Goal: Task Accomplishment & Management: Manage account settings

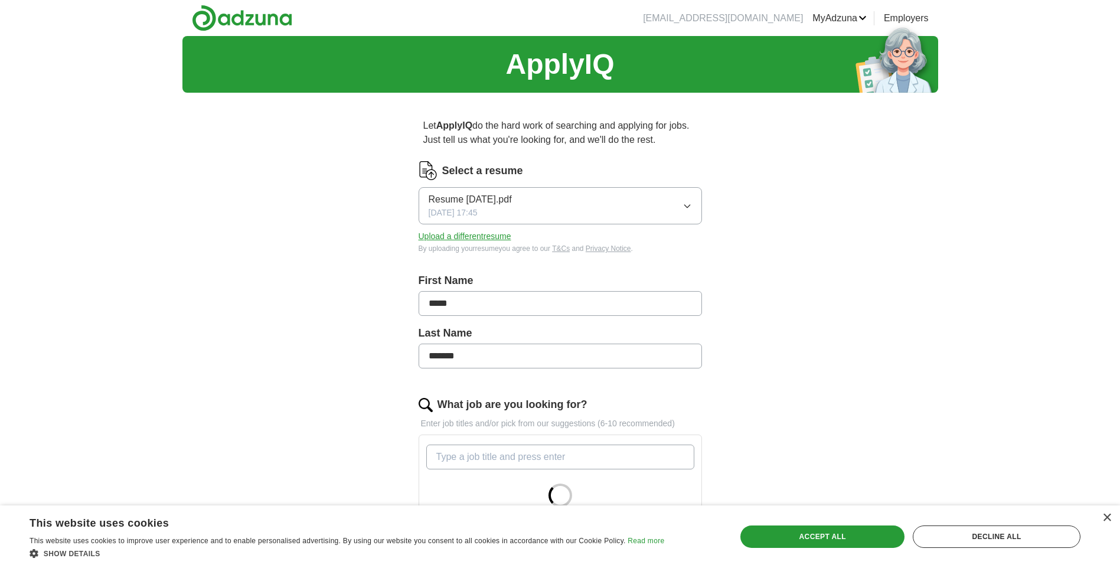
click at [690, 205] on icon "button" at bounding box center [686, 206] width 5 height 3
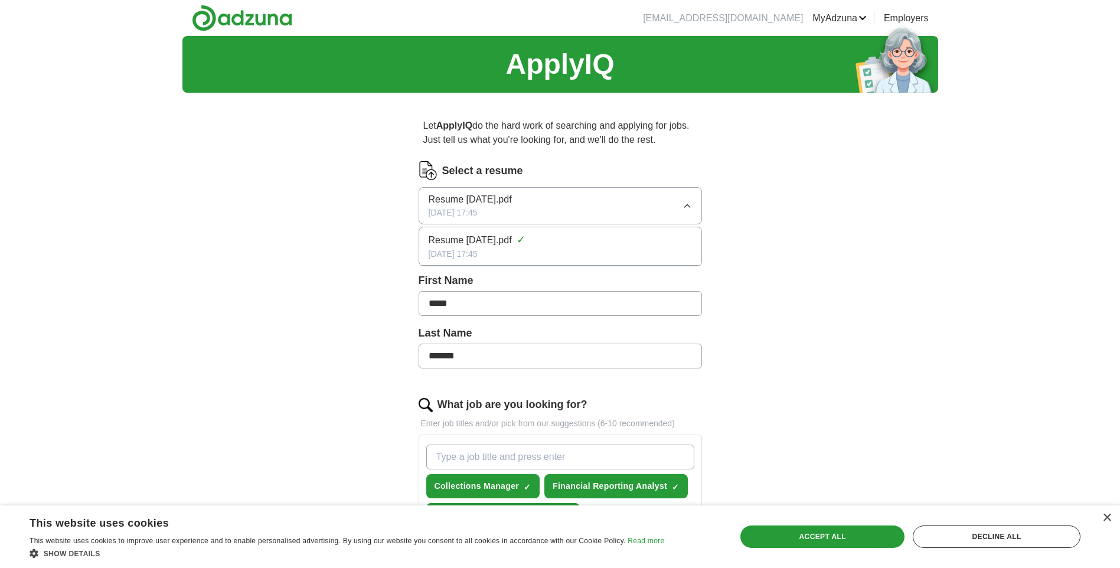
click at [425, 168] on img at bounding box center [428, 170] width 19 height 19
click at [492, 164] on label "Select a resume" at bounding box center [482, 171] width 81 height 16
click at [484, 171] on label "Select a resume" at bounding box center [482, 171] width 81 height 16
click at [498, 197] on span "Resume [DATE].pdf" at bounding box center [470, 199] width 83 height 14
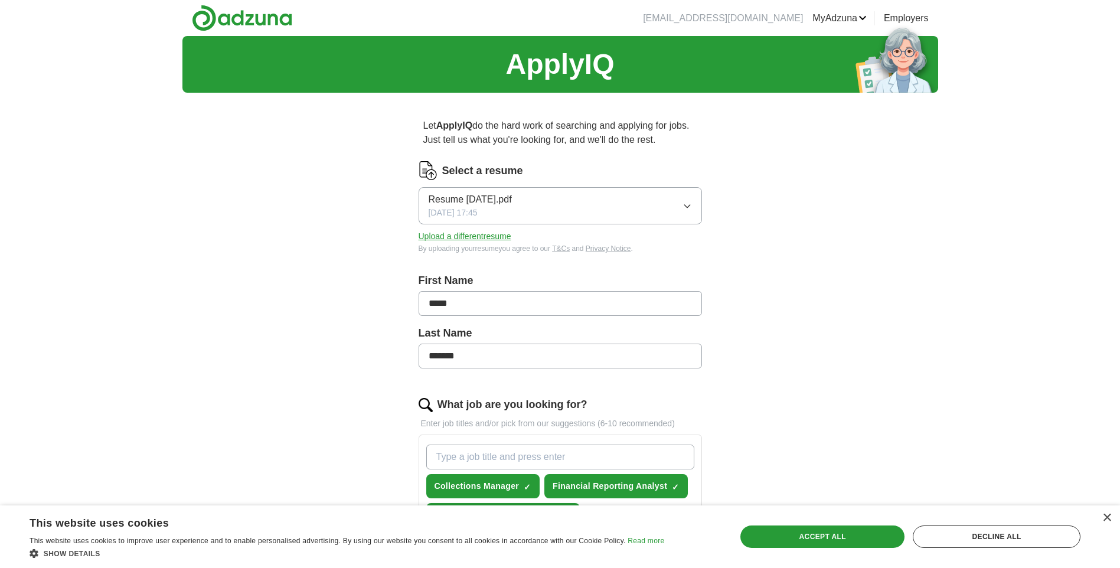
click at [772, 213] on div "ApplyIQ Let ApplyIQ do the hard work of searching and applying for jobs. Just t…" at bounding box center [560, 547] width 756 height 1022
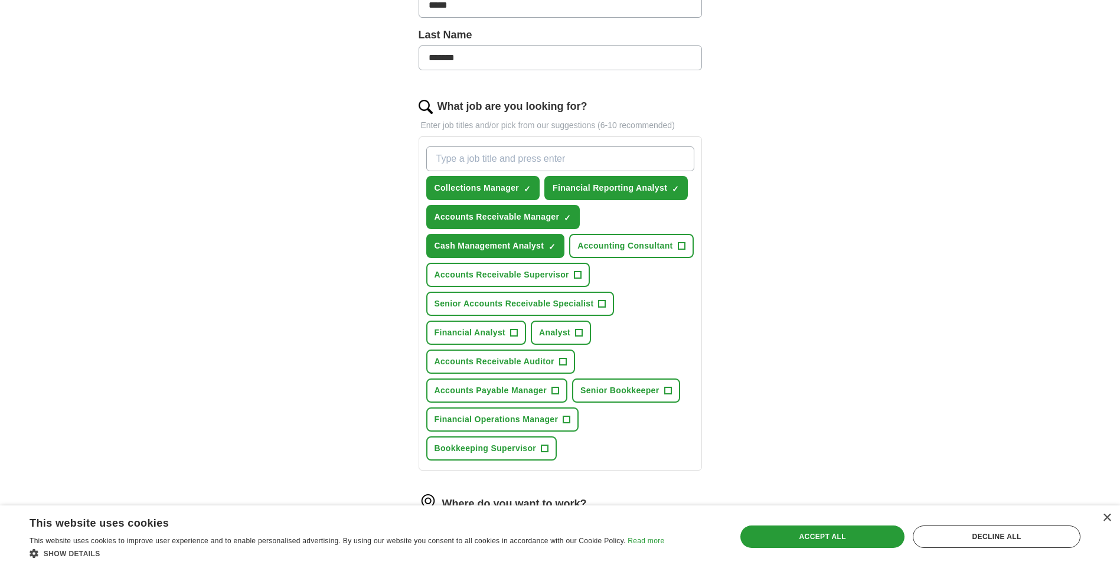
scroll to position [315, 0]
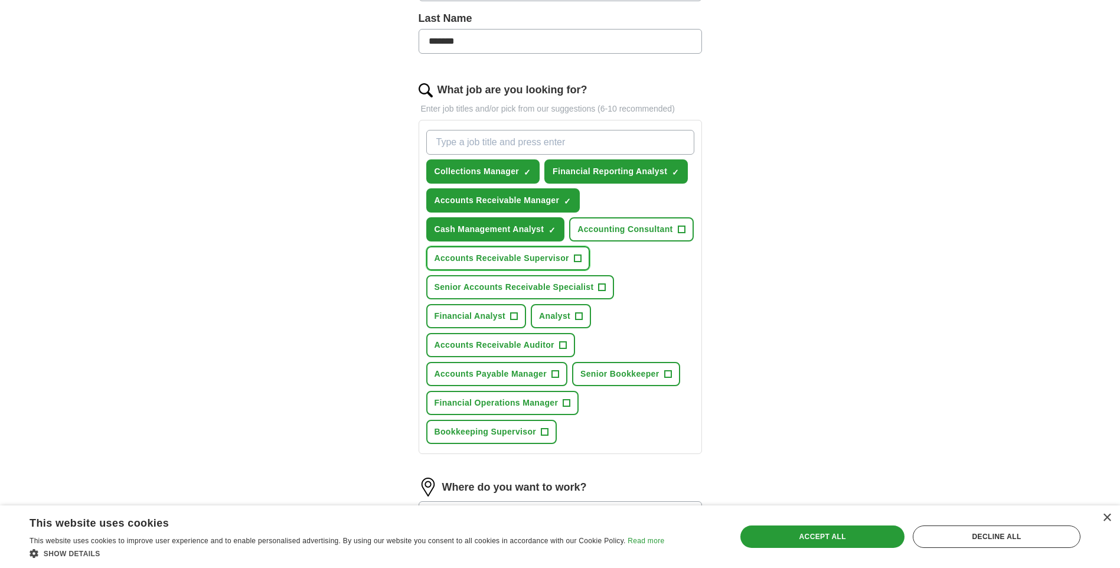
click at [577, 256] on span "+" at bounding box center [577, 258] width 7 height 9
click at [579, 287] on span "Senior Accounts Receivable Specialist" at bounding box center [514, 287] width 159 height 12
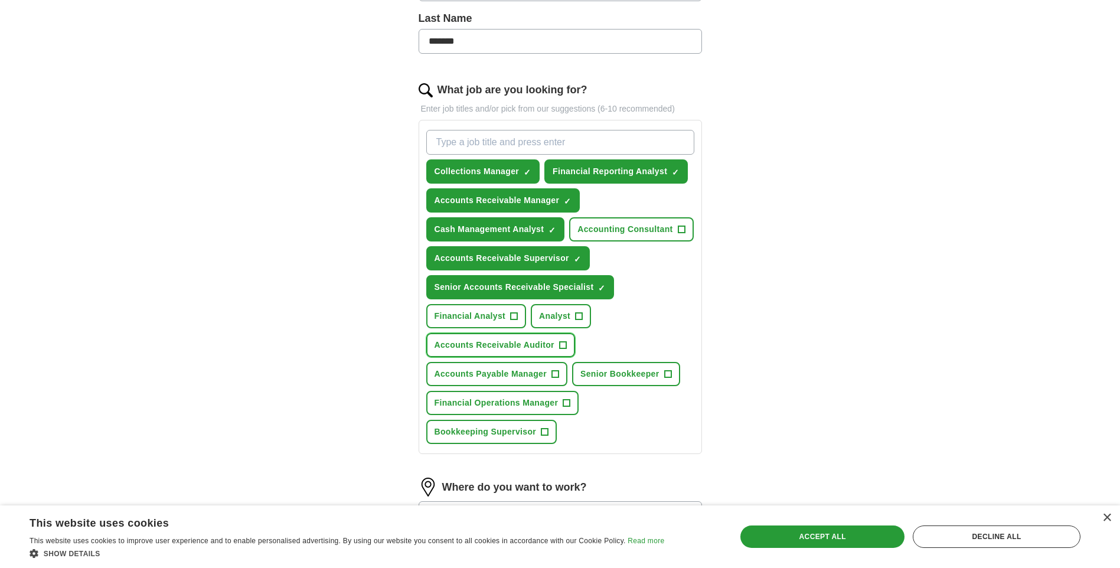
click at [565, 343] on span "+" at bounding box center [562, 345] width 7 height 9
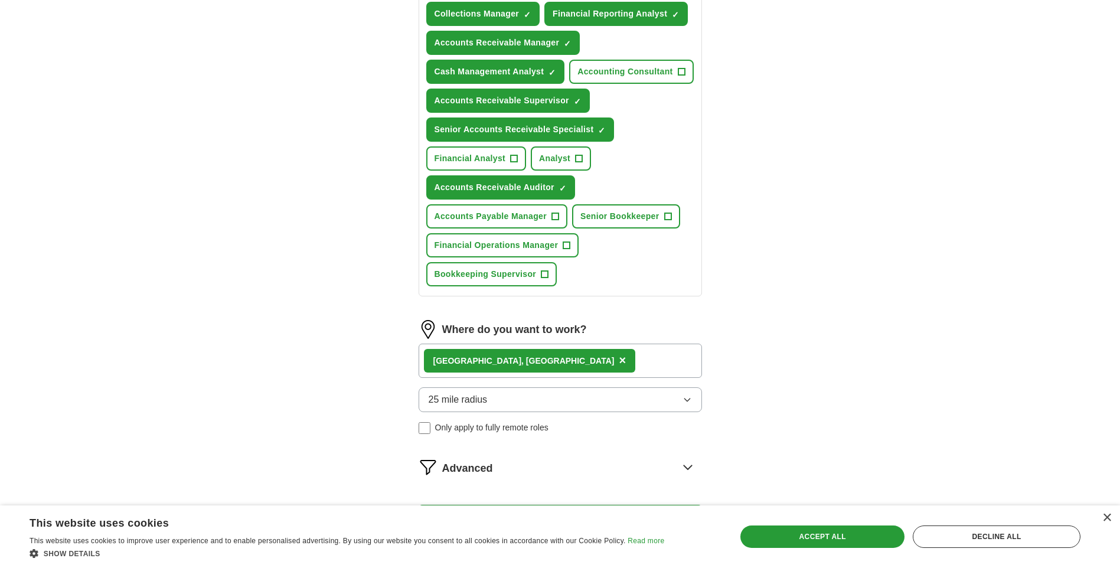
click at [576, 361] on div "Port Saint Lucie, FL ×" at bounding box center [560, 361] width 283 height 34
click at [683, 399] on icon "button" at bounding box center [687, 399] width 9 height 9
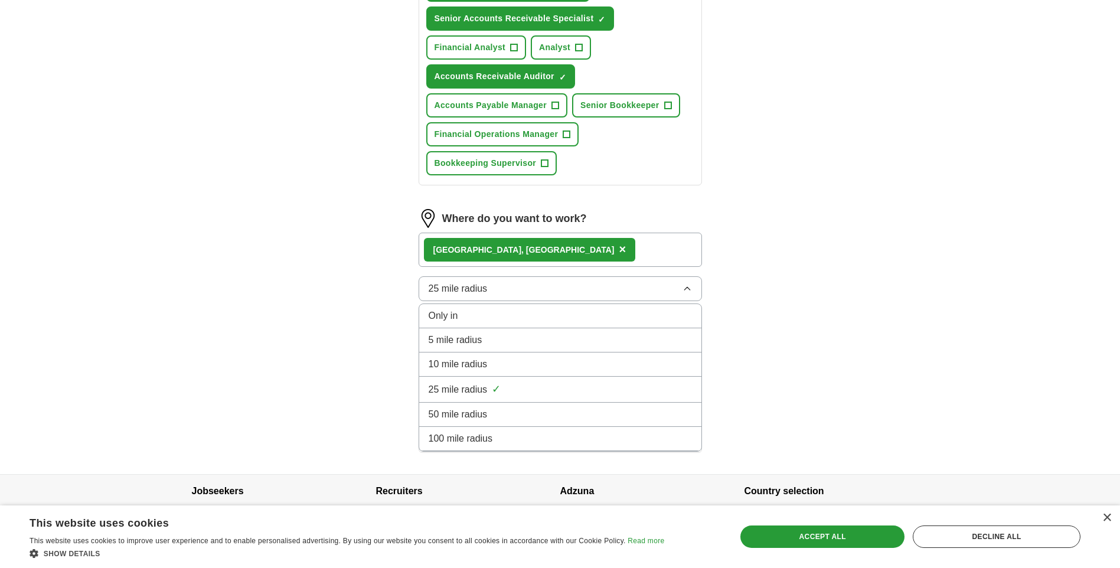
scroll to position [609, 0]
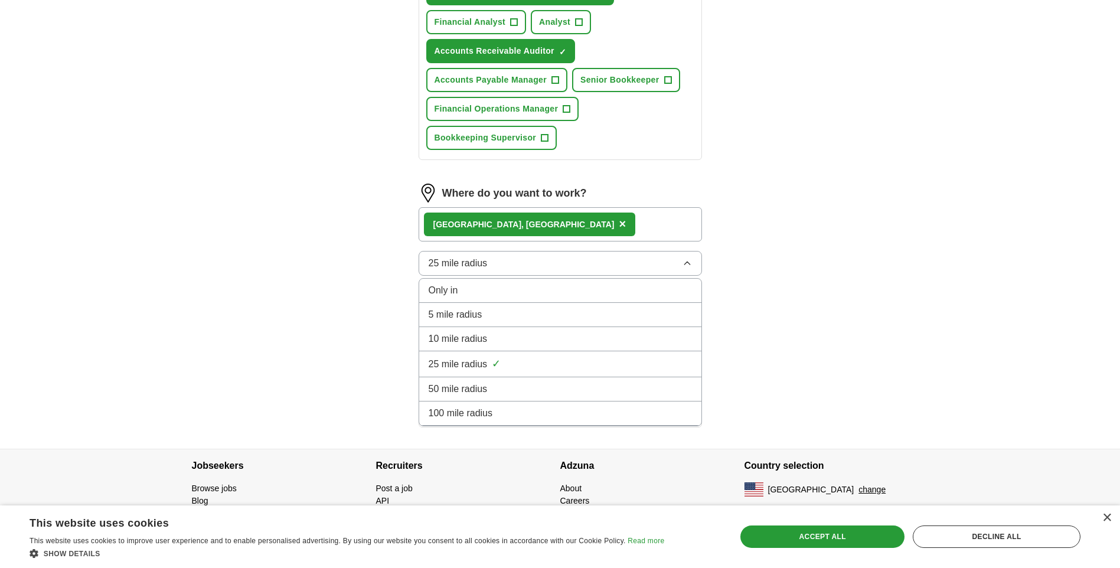
click at [526, 393] on div "50 mile radius" at bounding box center [560, 389] width 263 height 14
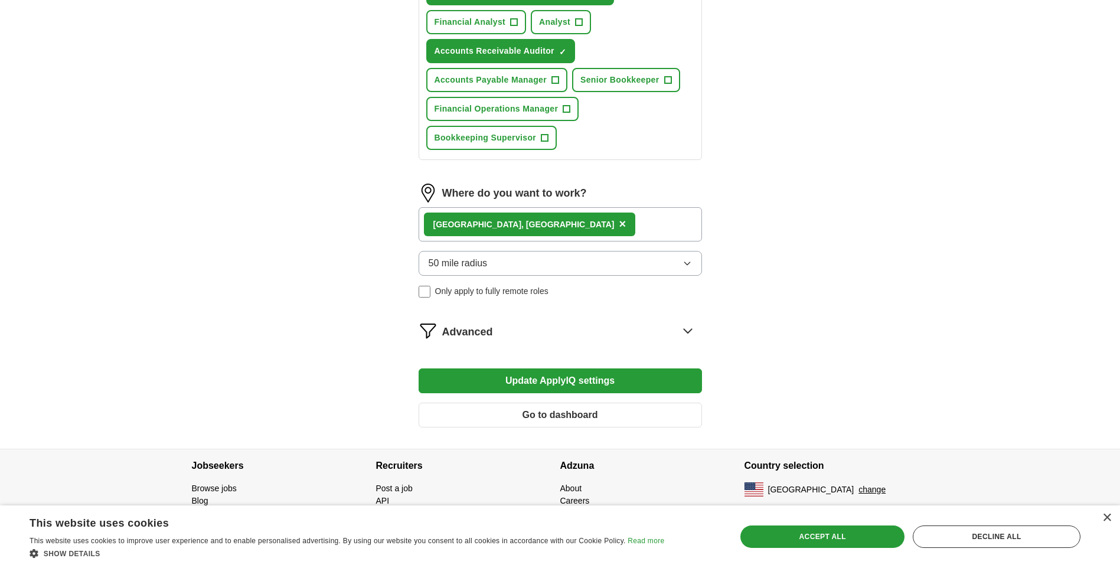
click at [551, 226] on div "Port Saint Lucie, FL ×" at bounding box center [560, 224] width 283 height 34
click at [685, 326] on icon at bounding box center [687, 330] width 19 height 19
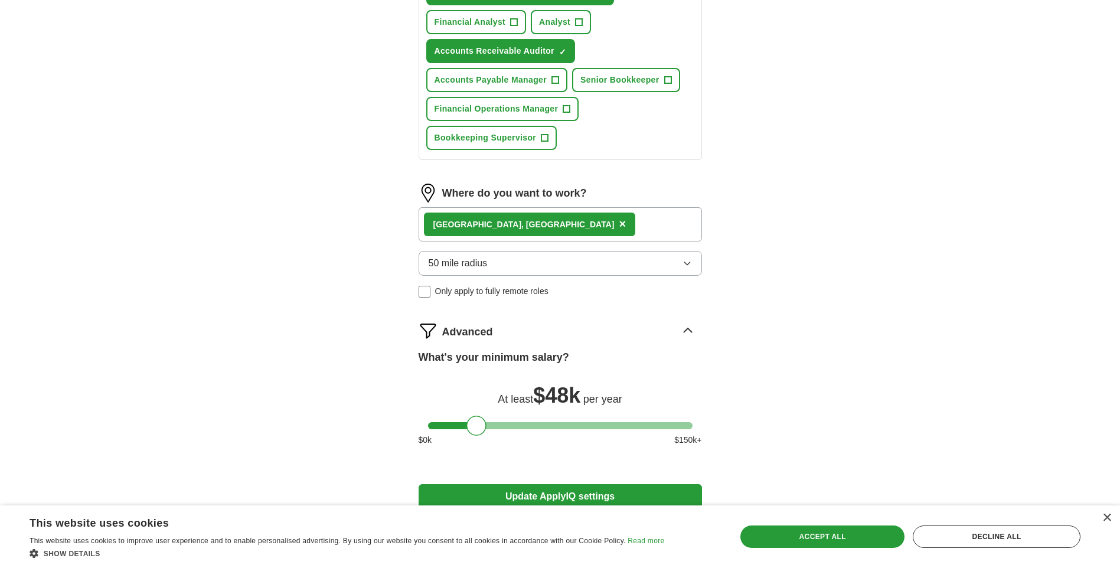
scroll to position [725, 0]
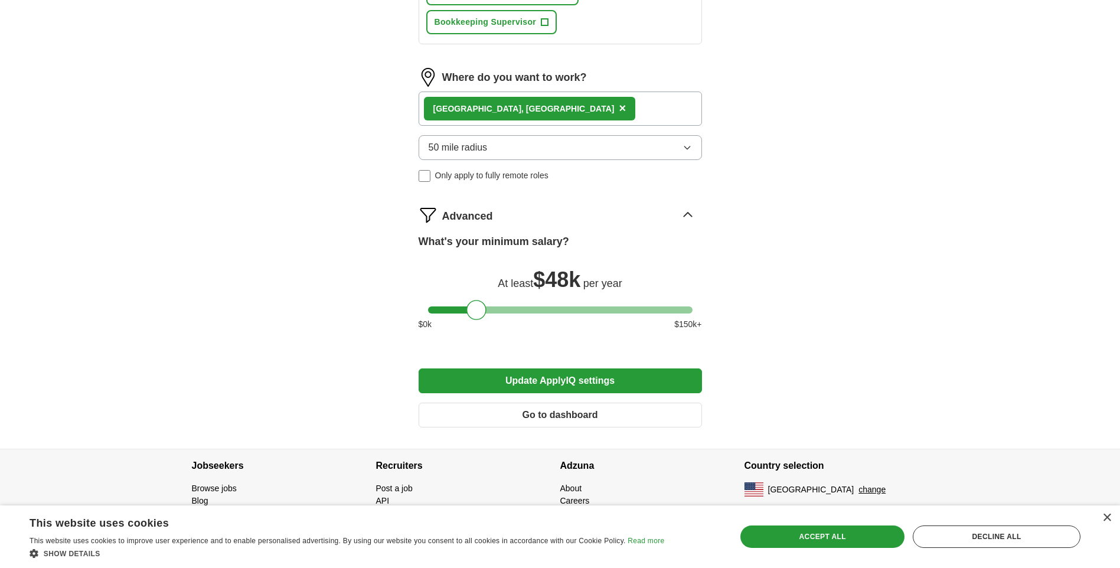
click at [589, 377] on button "Update ApplyIQ settings" at bounding box center [560, 380] width 283 height 25
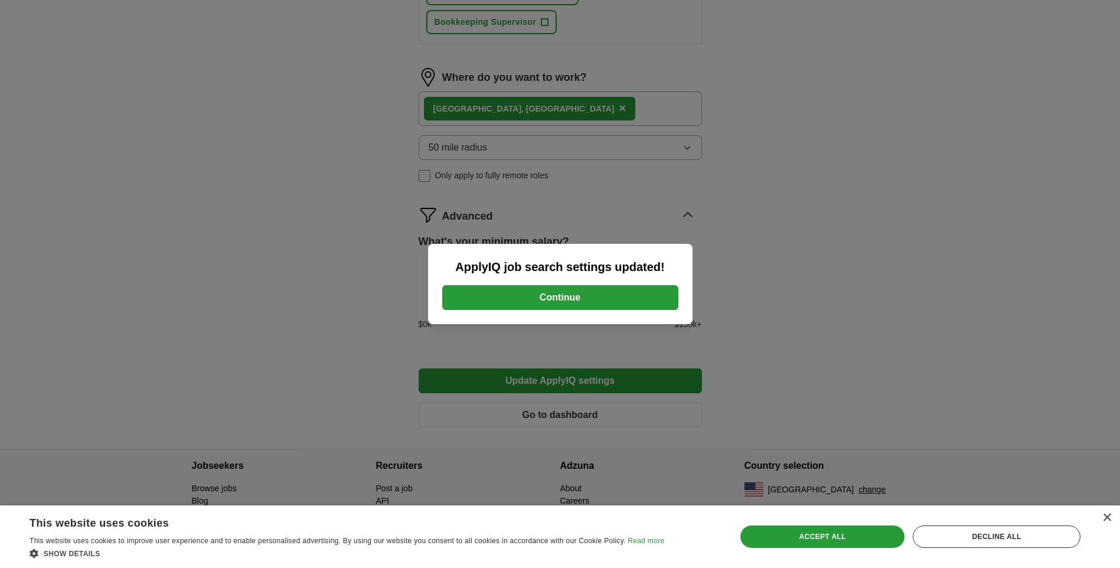
click at [599, 294] on button "Continue" at bounding box center [560, 297] width 236 height 25
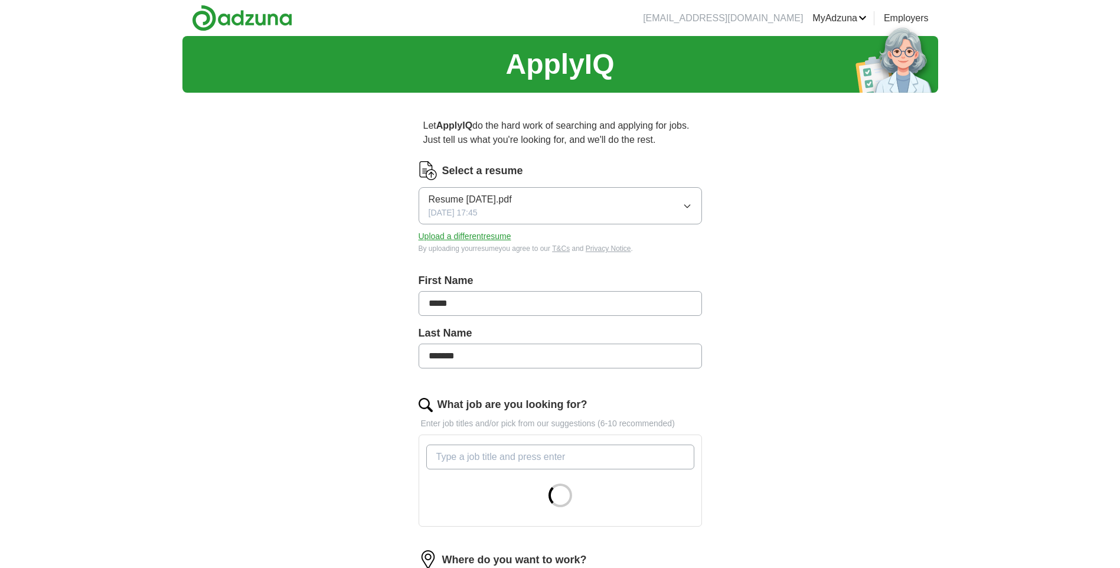
click at [485, 200] on span "Resume [DATE].pdf" at bounding box center [470, 199] width 83 height 14
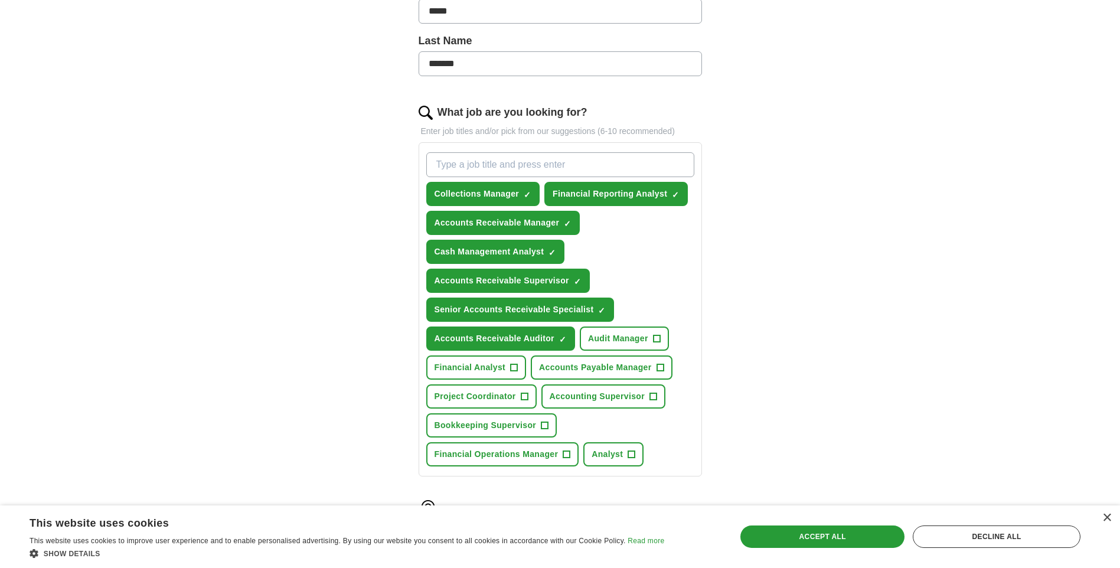
scroll to position [315, 0]
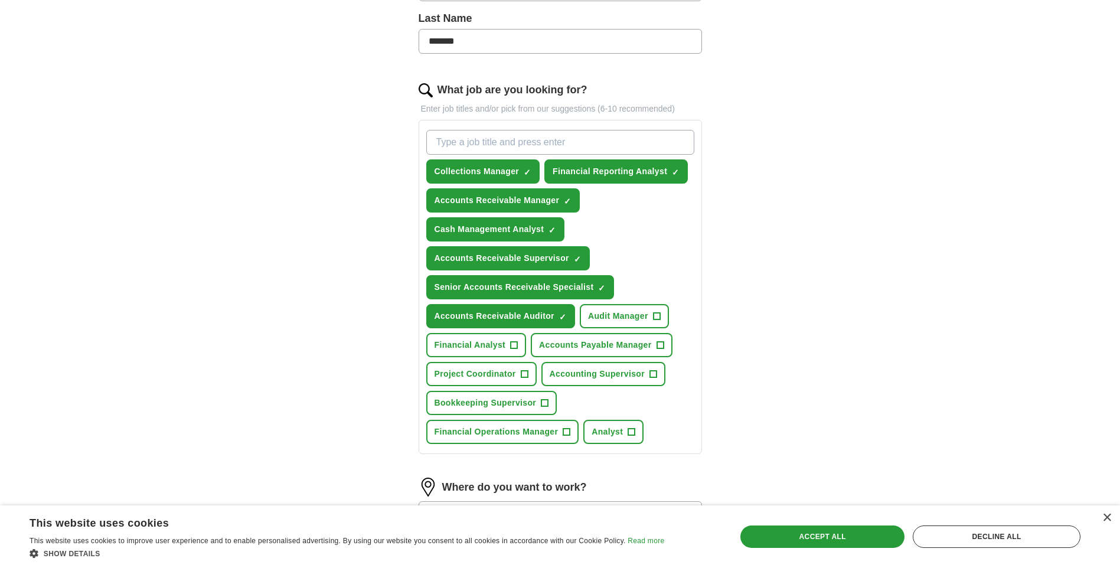
click at [462, 142] on input "What job are you looking for?" at bounding box center [560, 142] width 268 height 25
type input "c"
type input "Collection Specialist"
click at [633, 224] on div "Collection Specialist Press return to add title Collections Manager ✓ × Financi…" at bounding box center [560, 287] width 273 height 324
click at [681, 141] on icon at bounding box center [681, 141] width 2 height 7
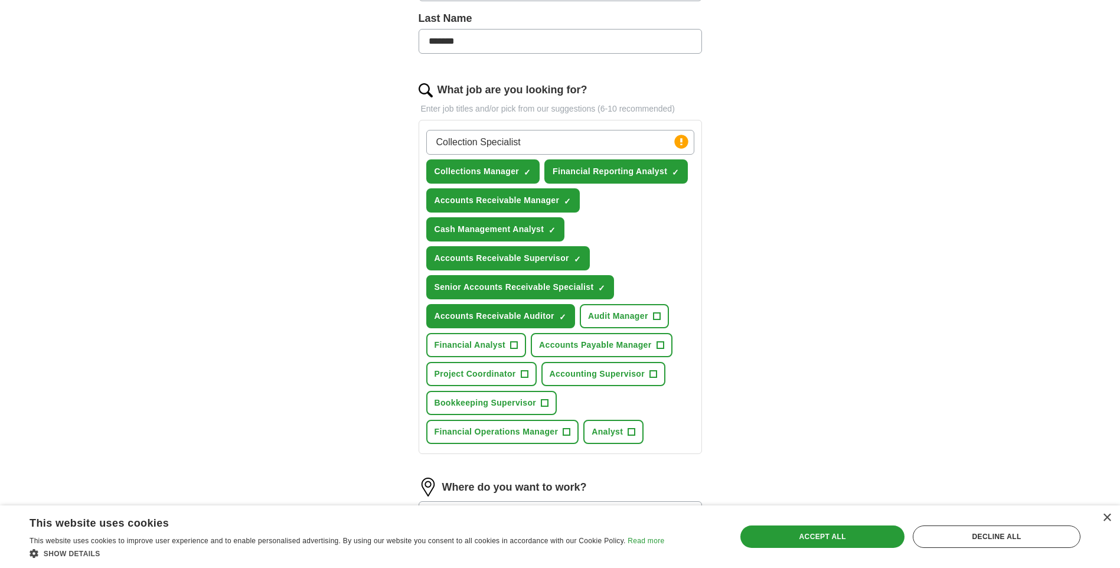
click at [638, 231] on div "Collection Specialist Press return to add title Collections Manager ✓ × Financi…" at bounding box center [560, 287] width 273 height 324
click at [825, 532] on div "Accept all" at bounding box center [822, 537] width 164 height 22
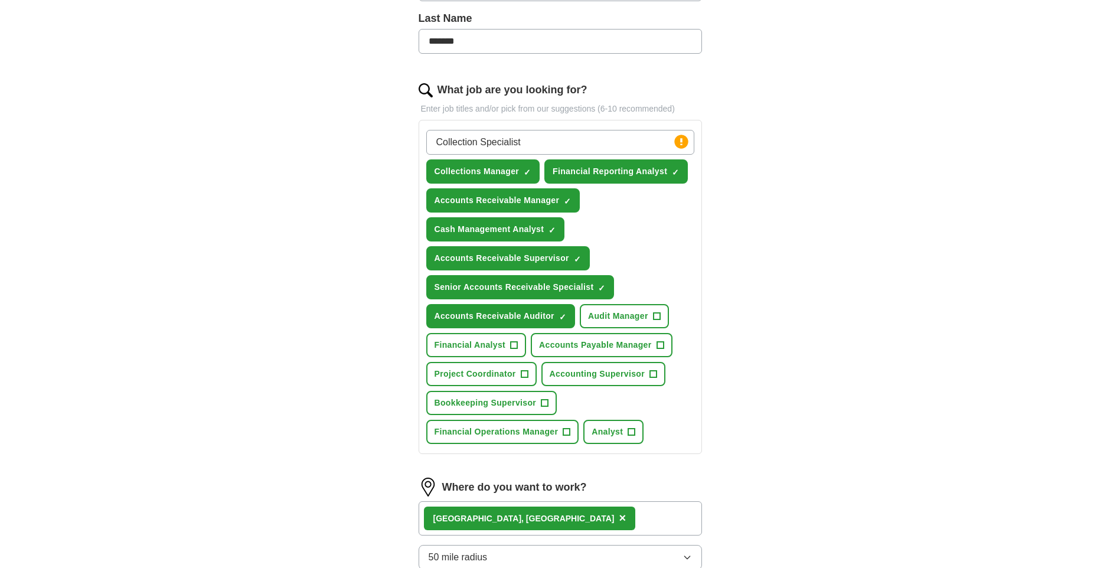
scroll to position [609, 0]
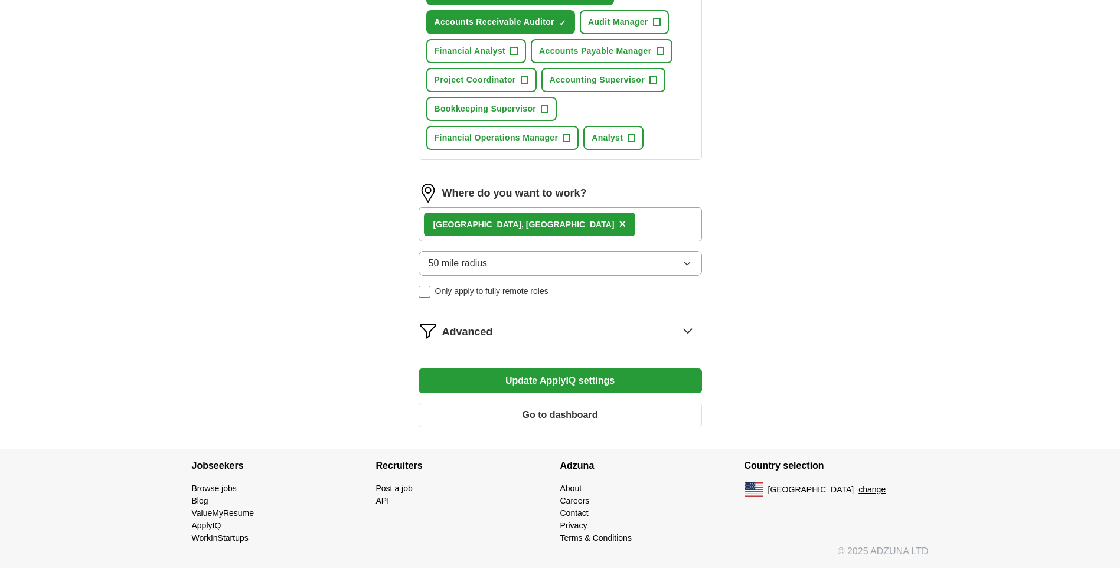
click at [611, 387] on button "Update ApplyIQ settings" at bounding box center [560, 380] width 283 height 25
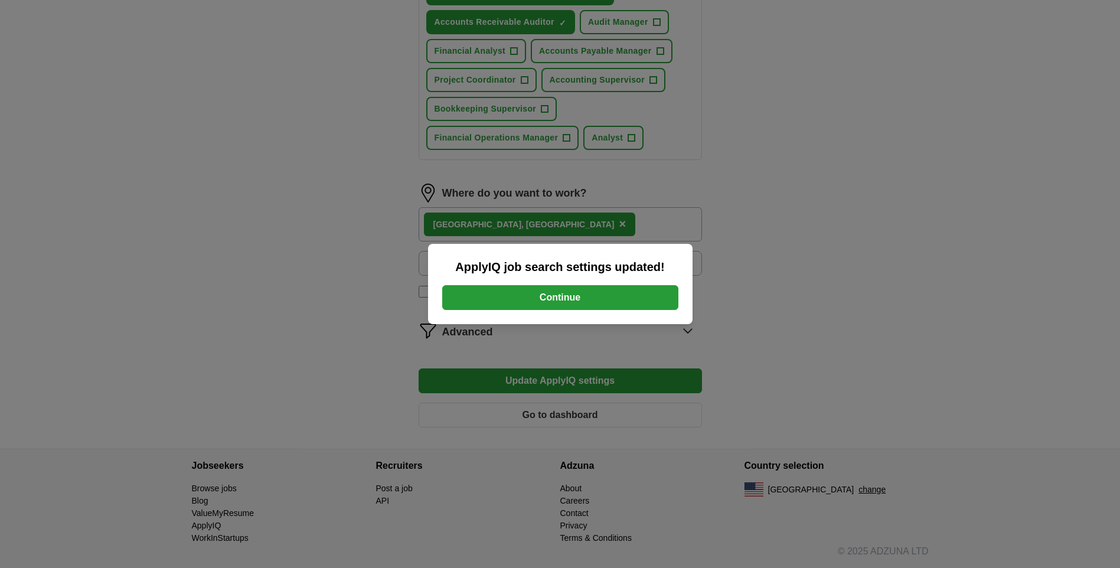
click at [607, 299] on button "Continue" at bounding box center [560, 297] width 236 height 25
